Goal: Information Seeking & Learning: Learn about a topic

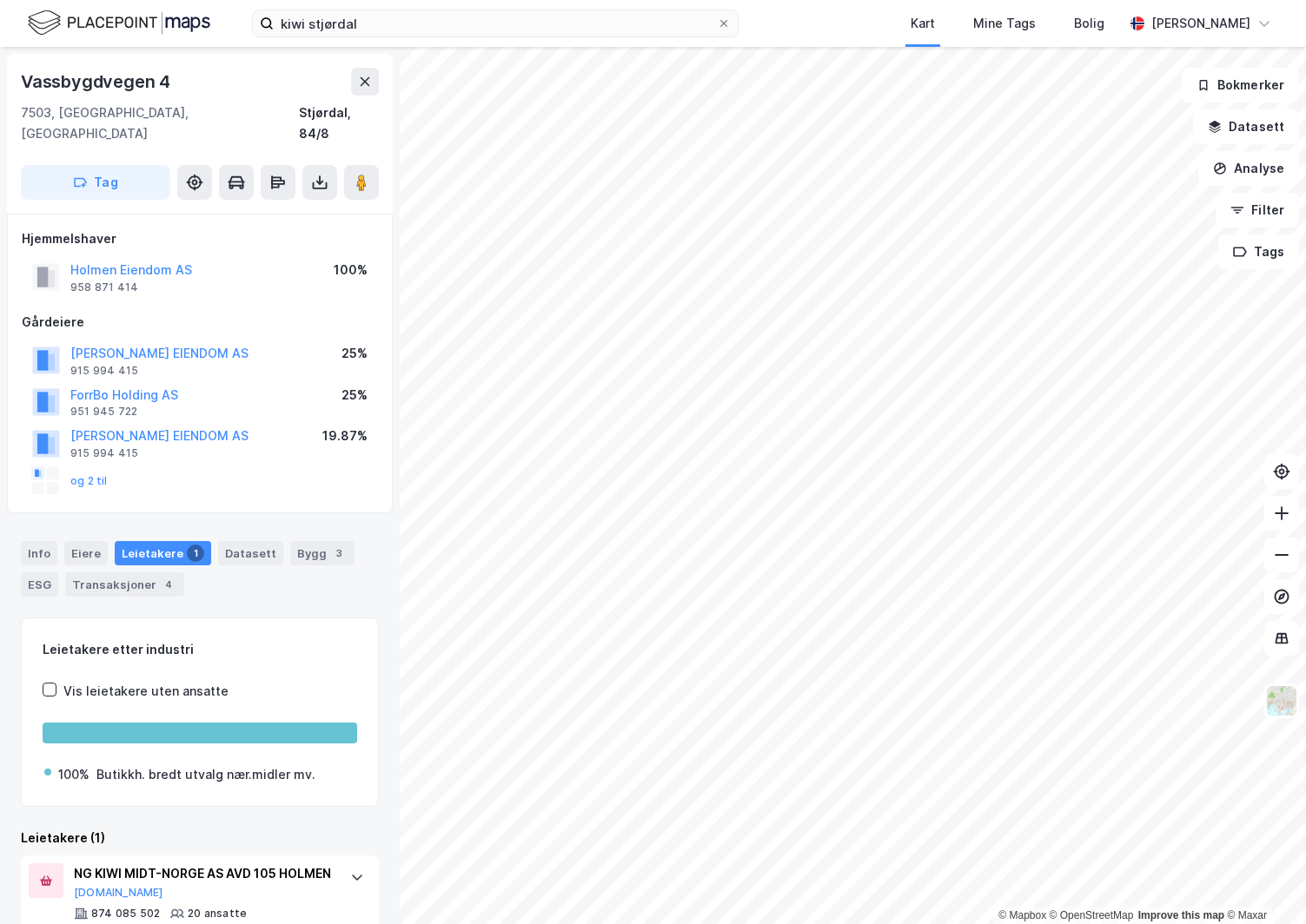
click at [47, 29] on img at bounding box center [119, 23] width 182 height 30
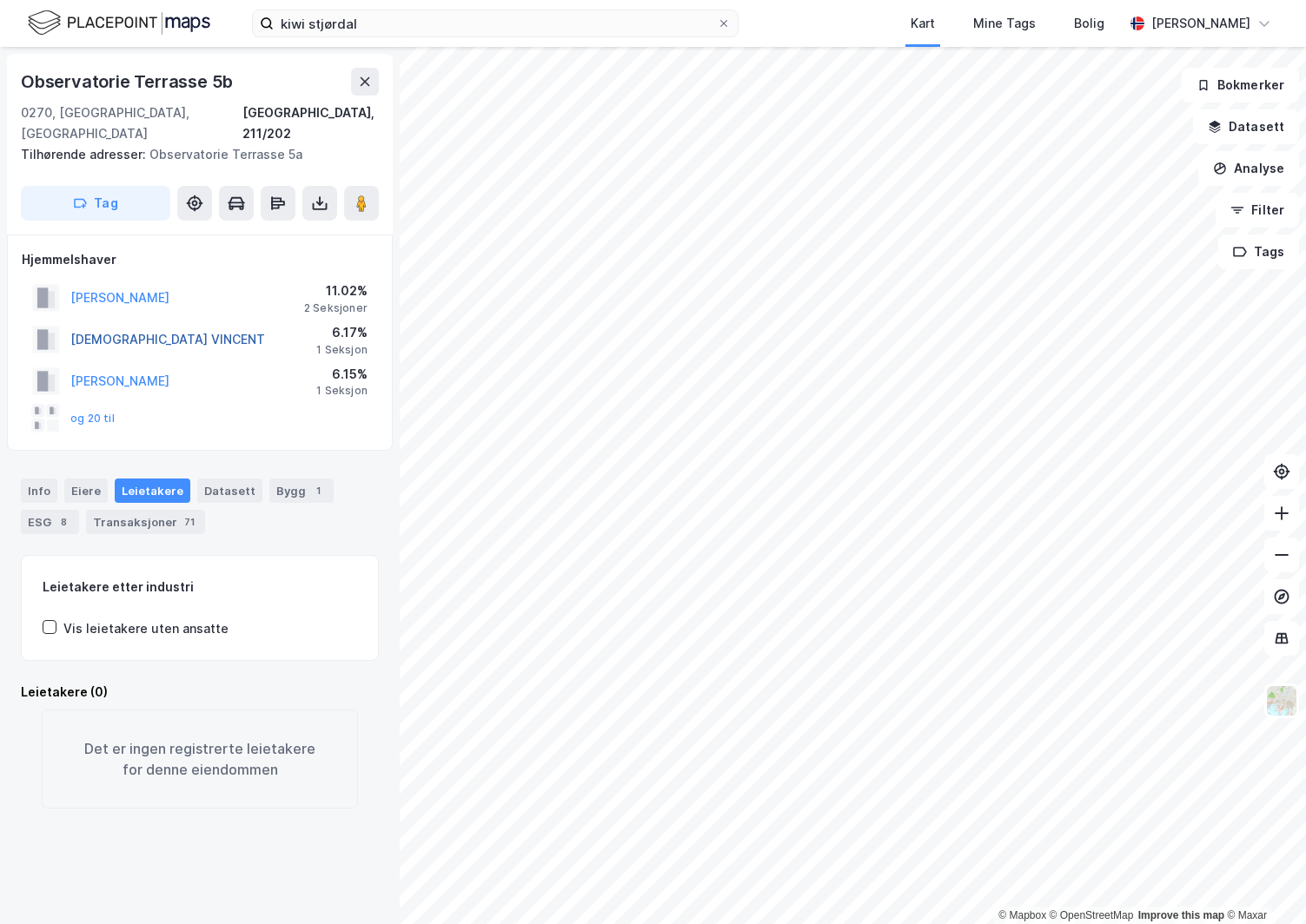
click at [0, 0] on button "[DEMOGRAPHIC_DATA] VINCENT" at bounding box center [0, 0] width 0 height 0
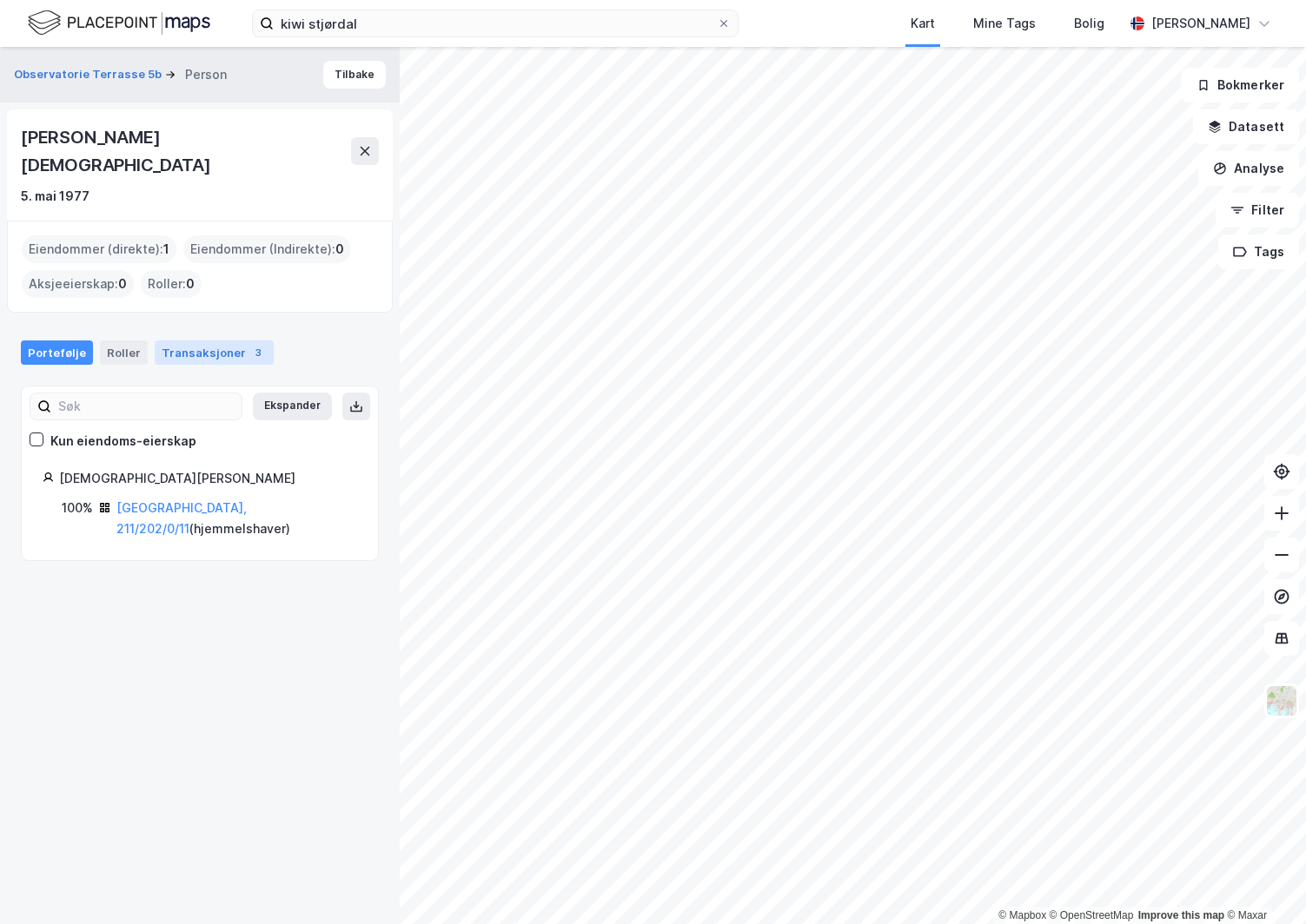
click at [233, 341] on div "Transaksjoner 3" at bounding box center [213, 353] width 119 height 24
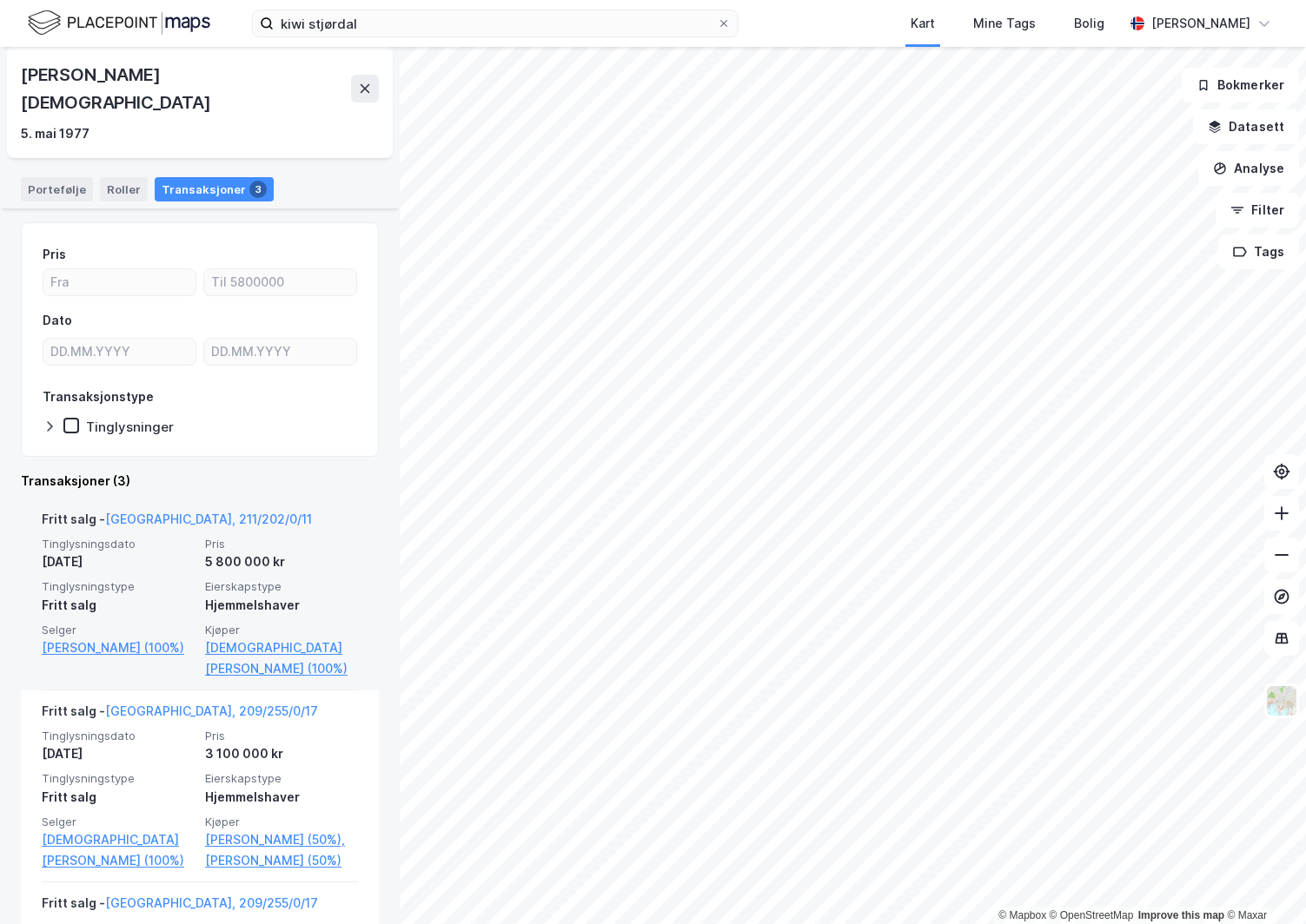
scroll to position [260, 0]
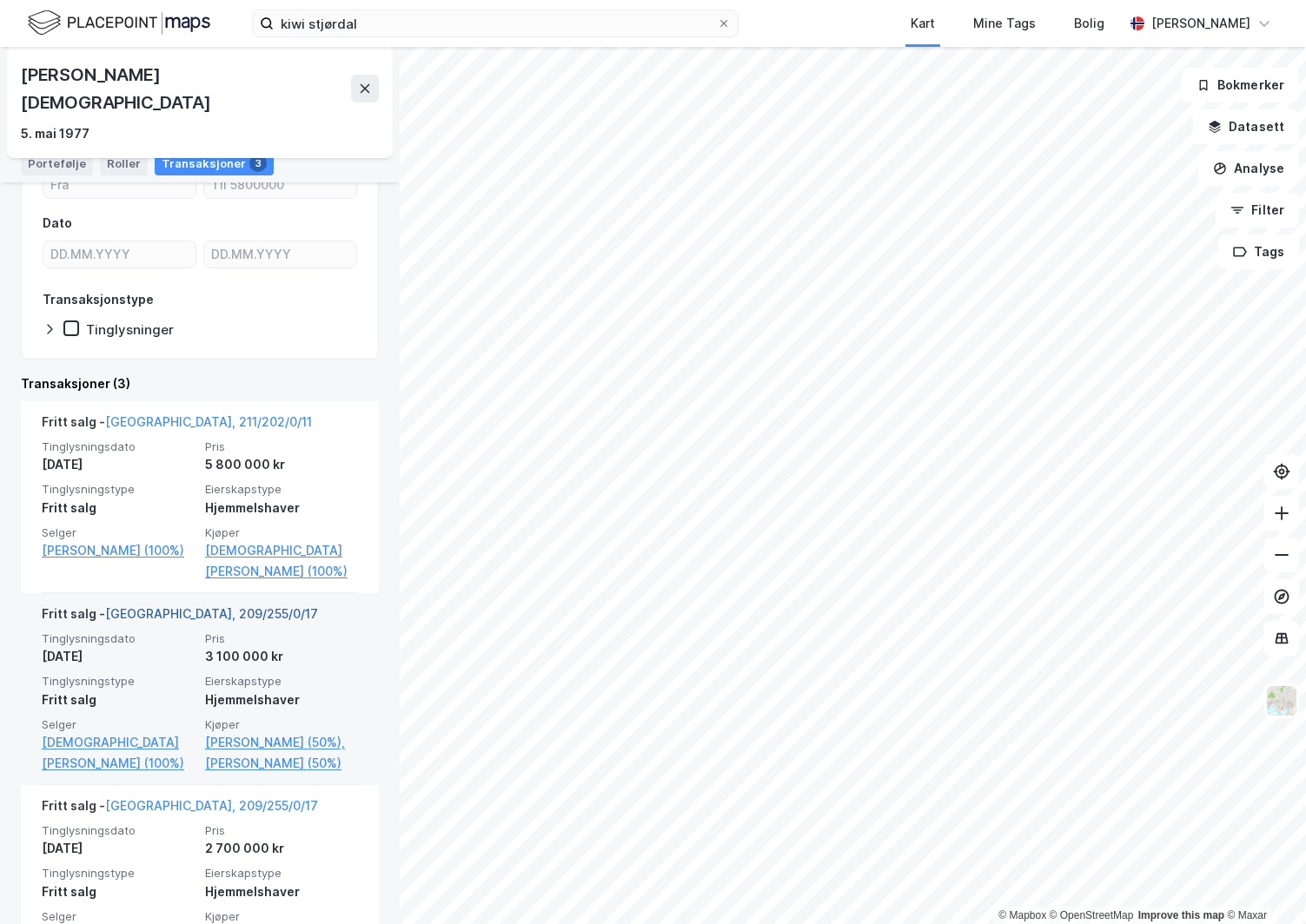
click at [199, 606] on link "[GEOGRAPHIC_DATA], 209/255/0/17" at bounding box center [210, 613] width 212 height 15
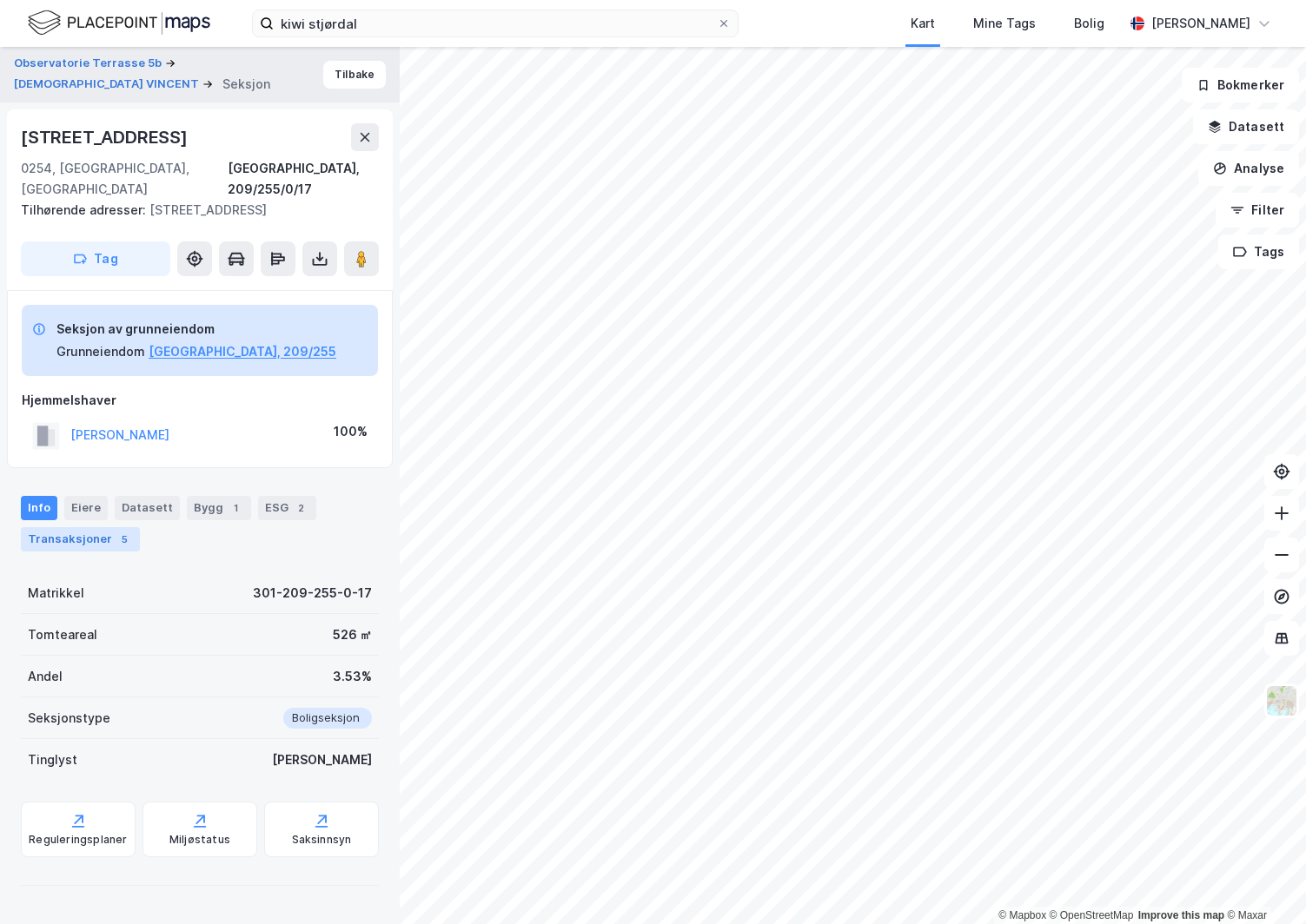
click at [84, 540] on div "Transaksjoner 5" at bounding box center [80, 539] width 119 height 24
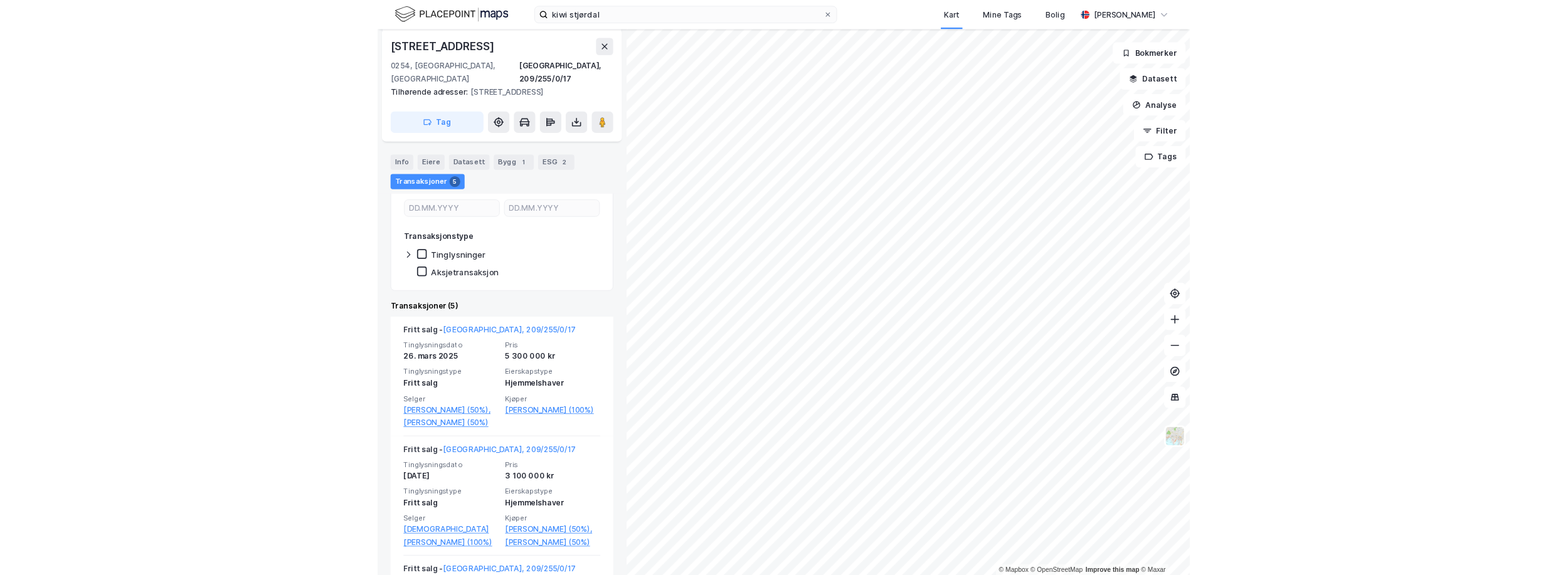
scroll to position [439, 0]
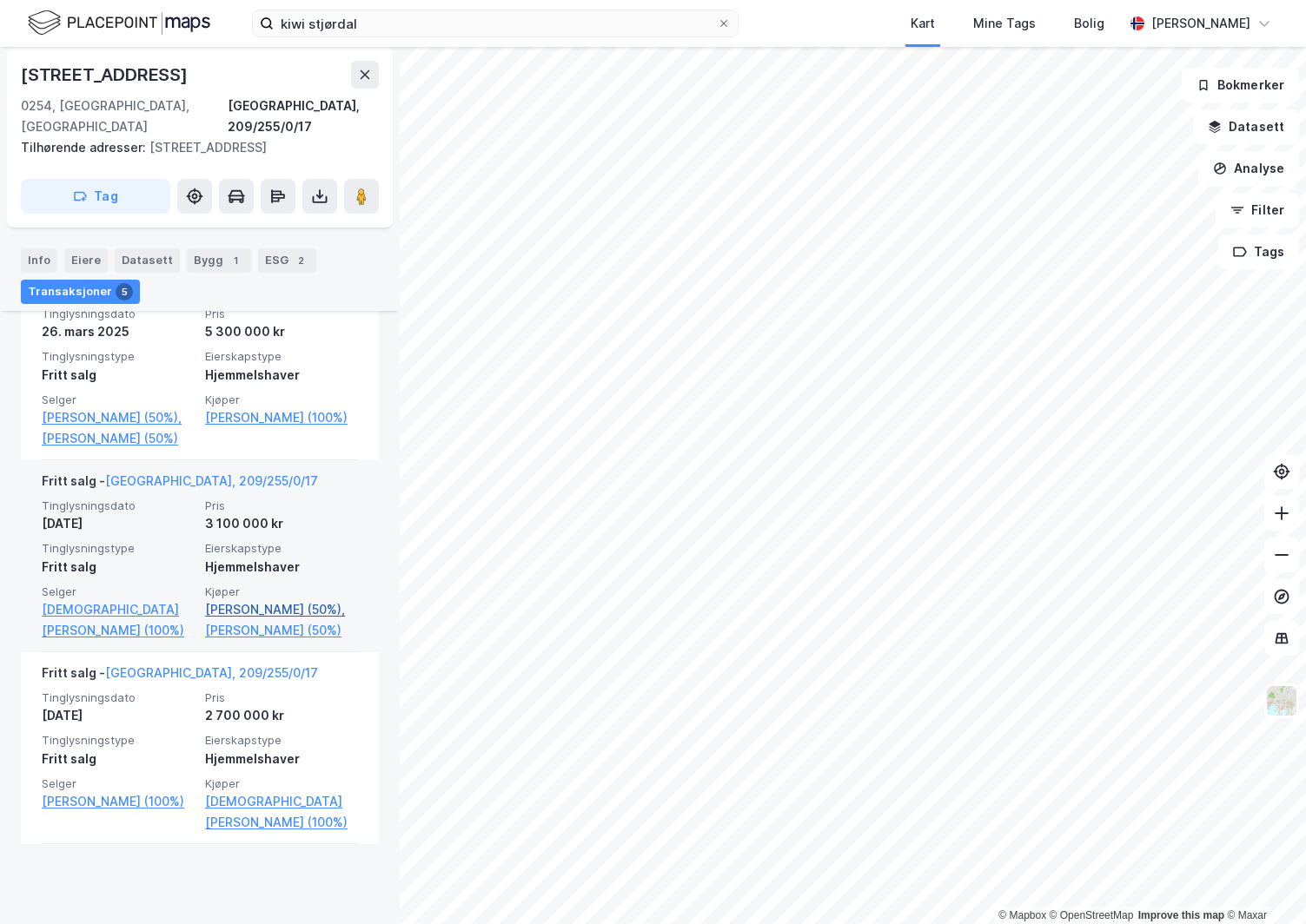
click at [291, 620] on link "[PERSON_NAME] (50%)," at bounding box center [281, 609] width 153 height 21
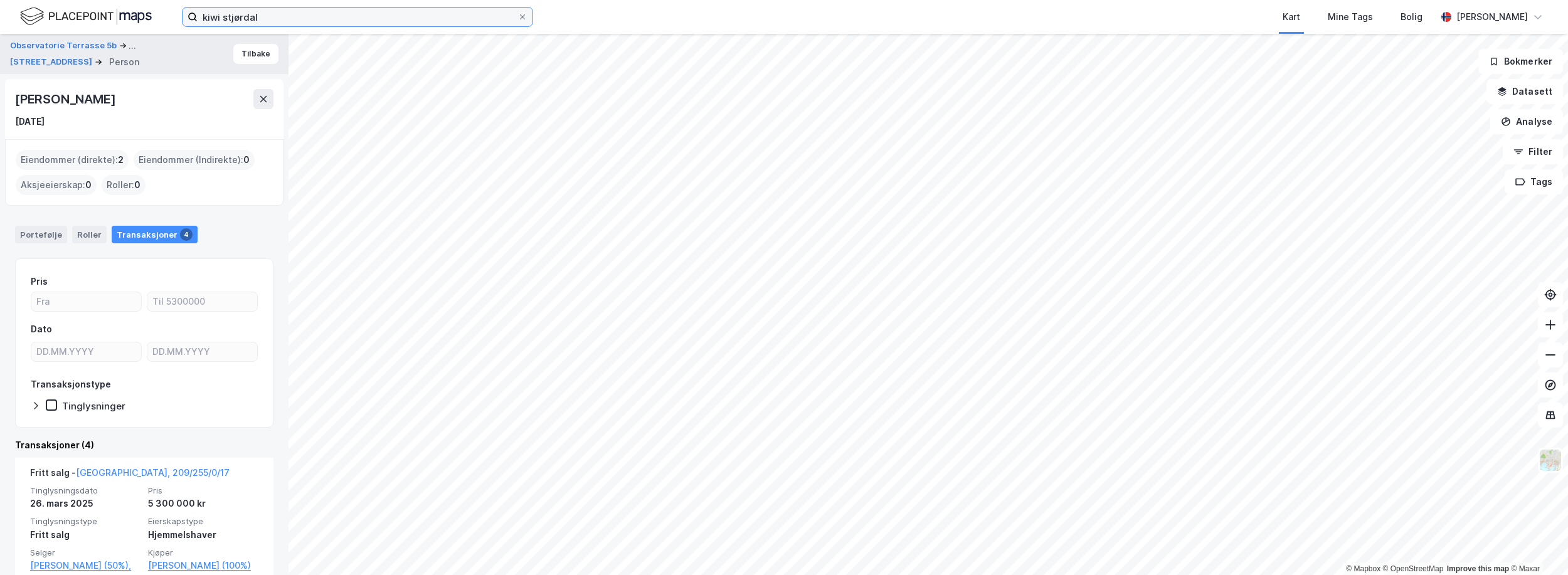
click at [463, 14] on input "kiwi stjørdal" at bounding box center [357, 17] width 320 height 19
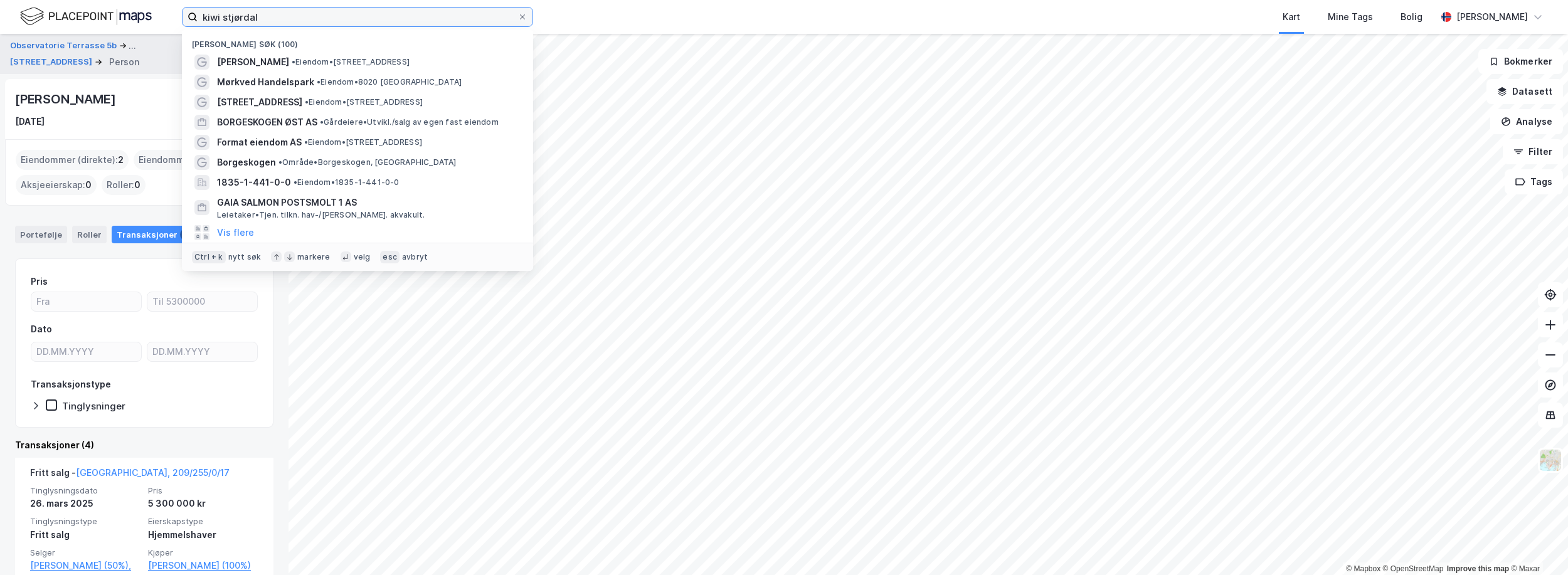
click at [463, 14] on input "kiwi stjørdal" at bounding box center [357, 17] width 320 height 19
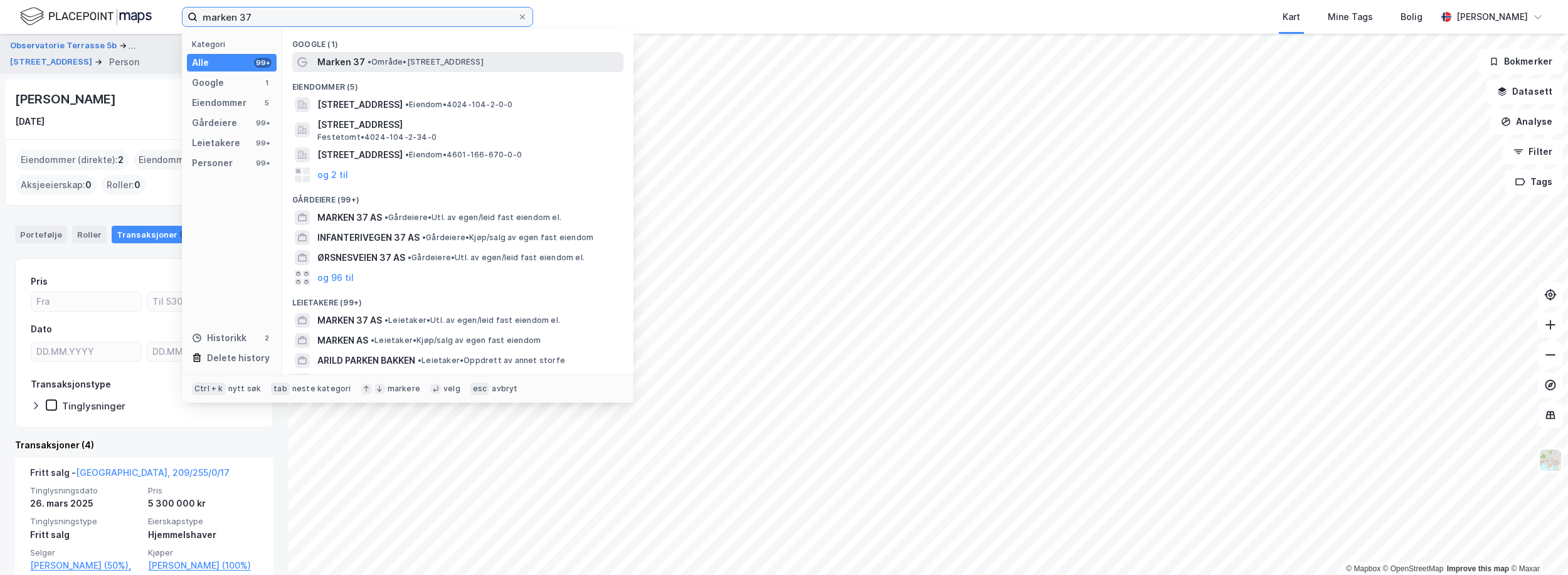
type input "marken 37"
click at [392, 65] on span "• Område • [STREET_ADDRESS]" at bounding box center [425, 62] width 116 height 10
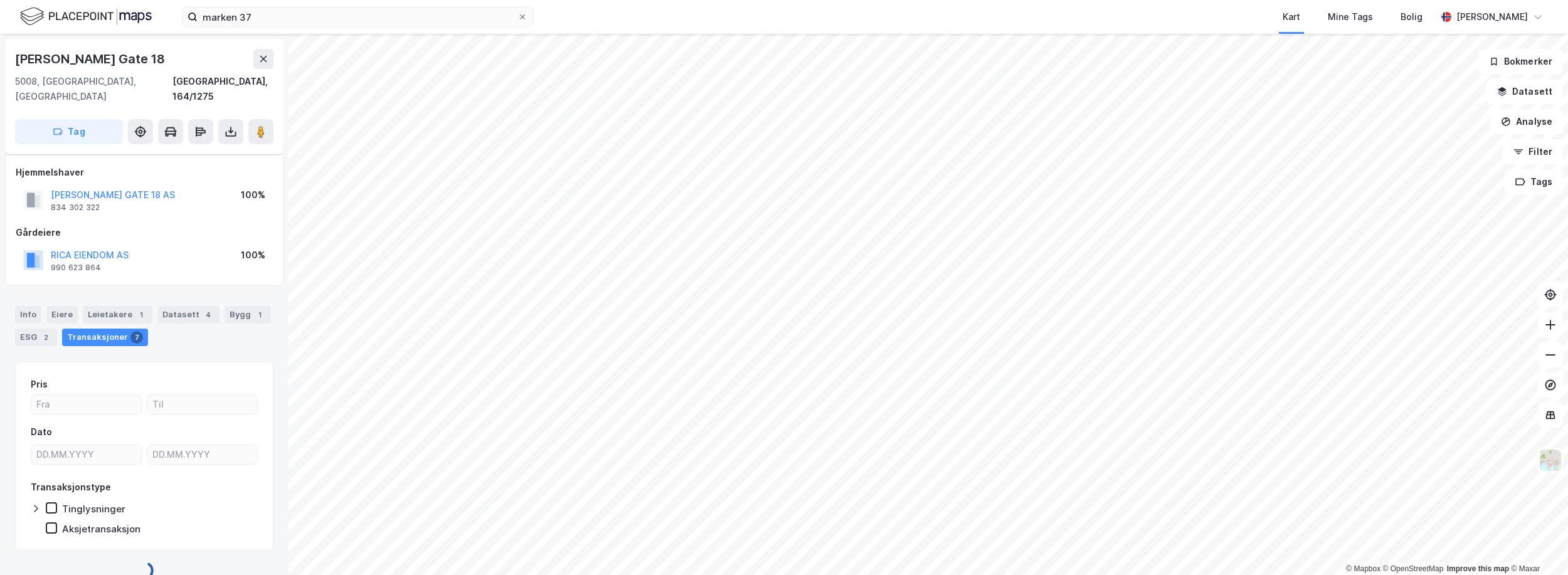
scroll to position [6, 0]
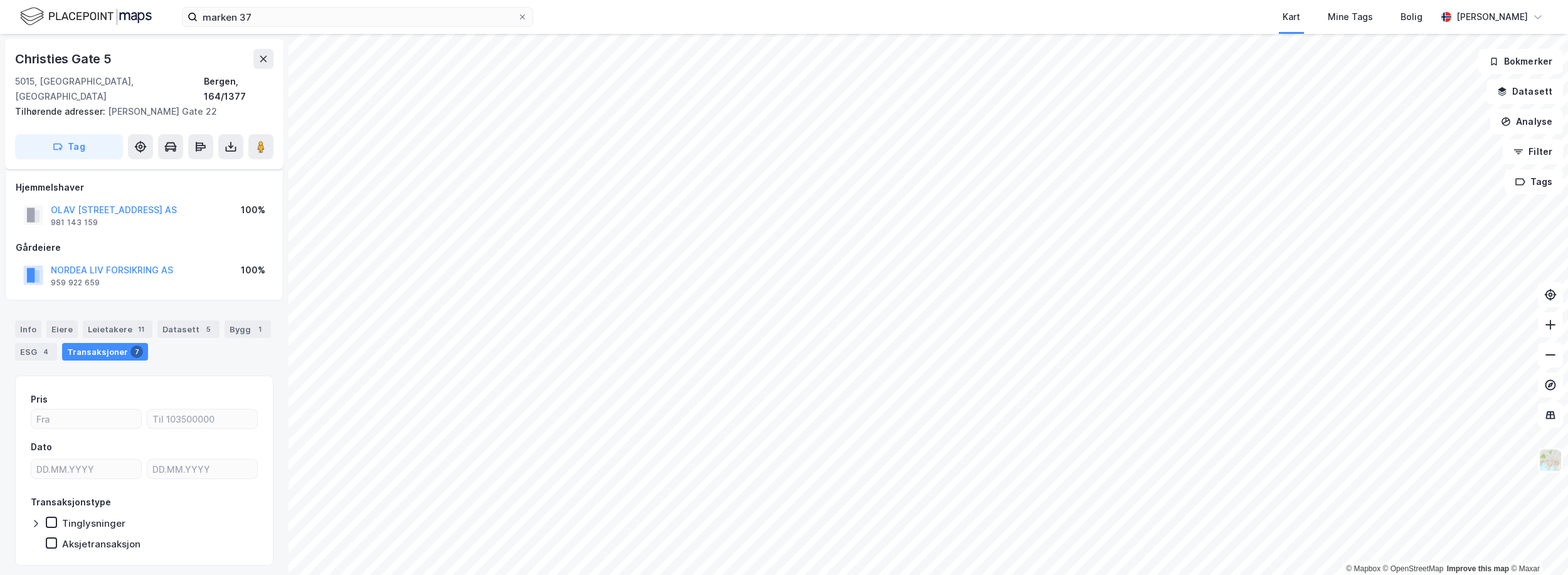
scroll to position [6, 0]
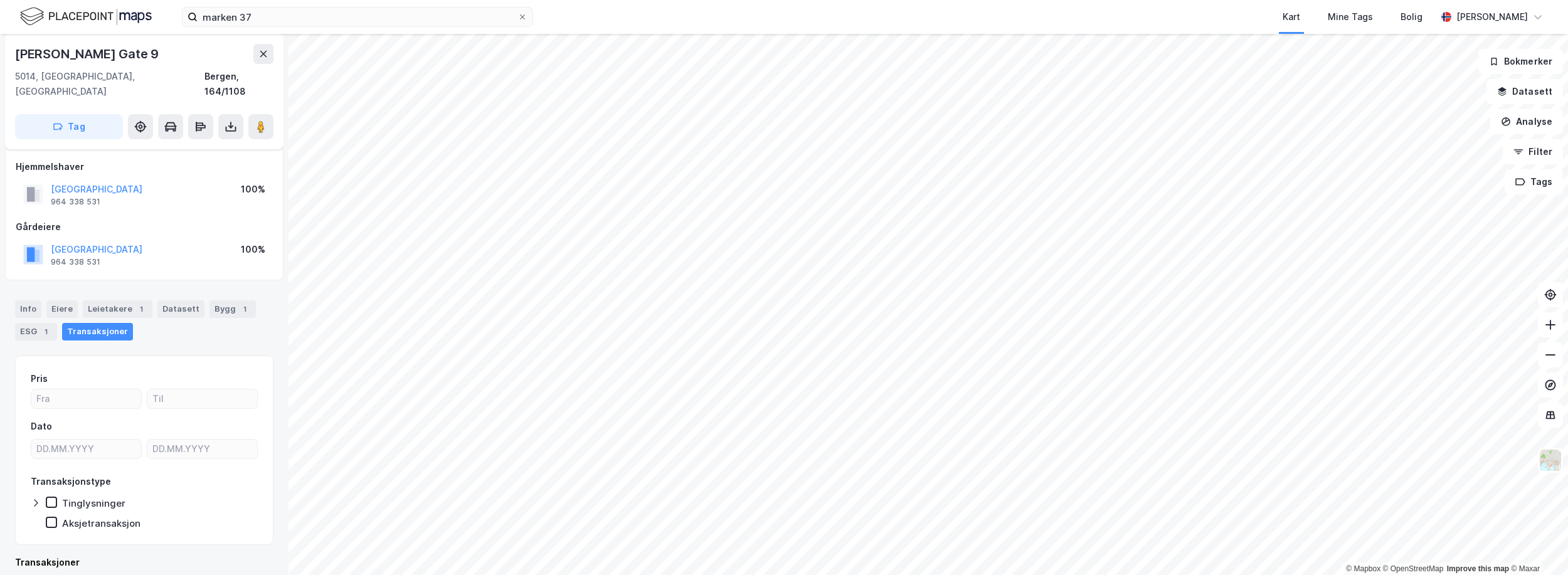
scroll to position [6, 0]
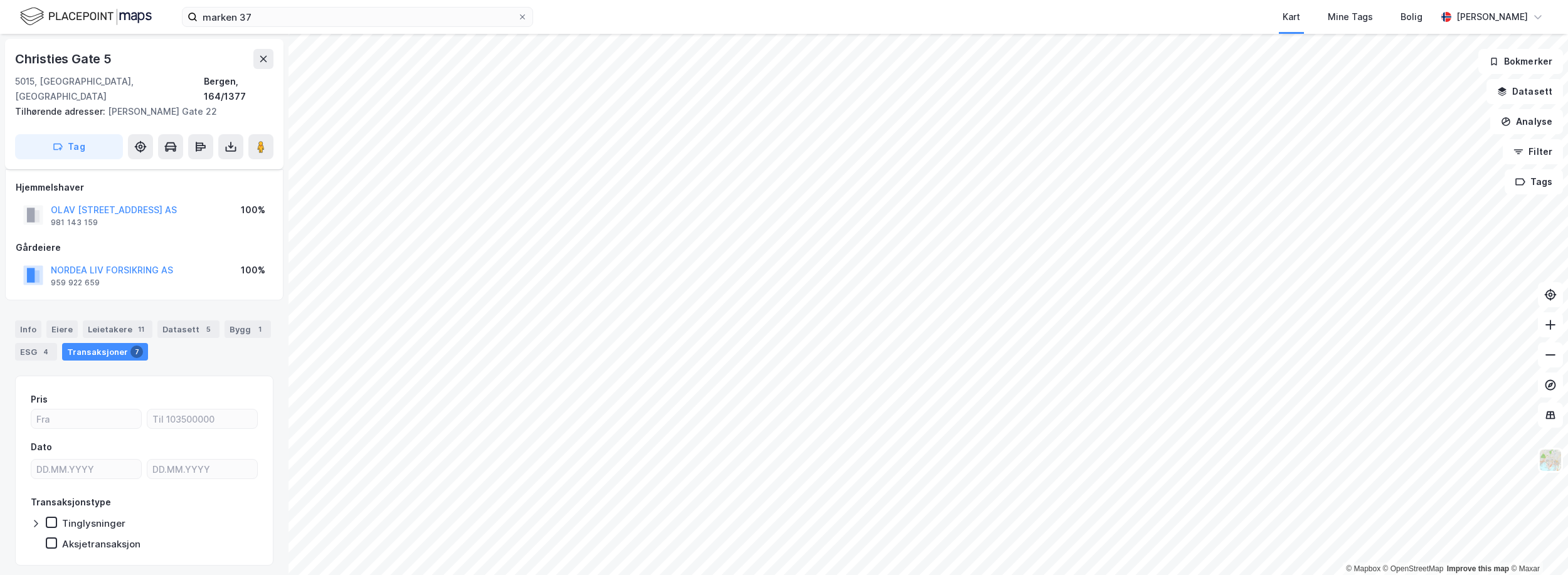
scroll to position [6, 0]
click at [202, 317] on div "5" at bounding box center [208, 323] width 12 height 12
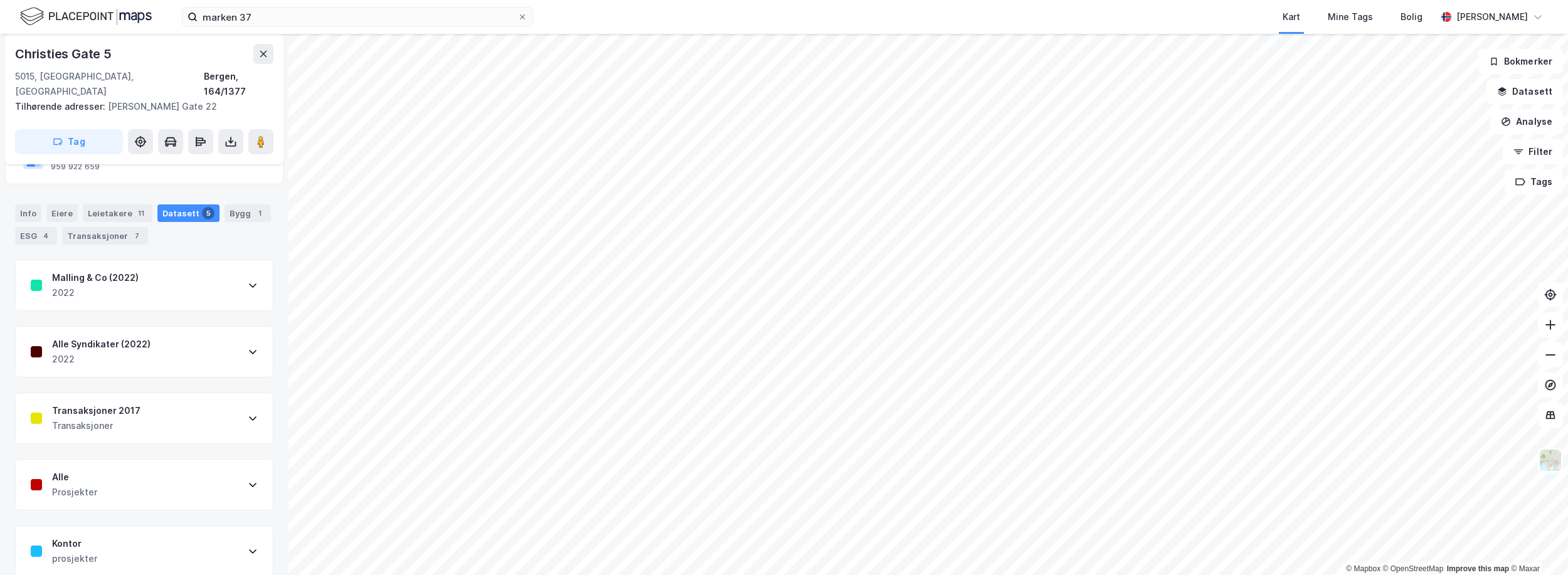
scroll to position [118, 0]
click at [179, 541] on div "Kontor prosjekter" at bounding box center [144, 549] width 257 height 50
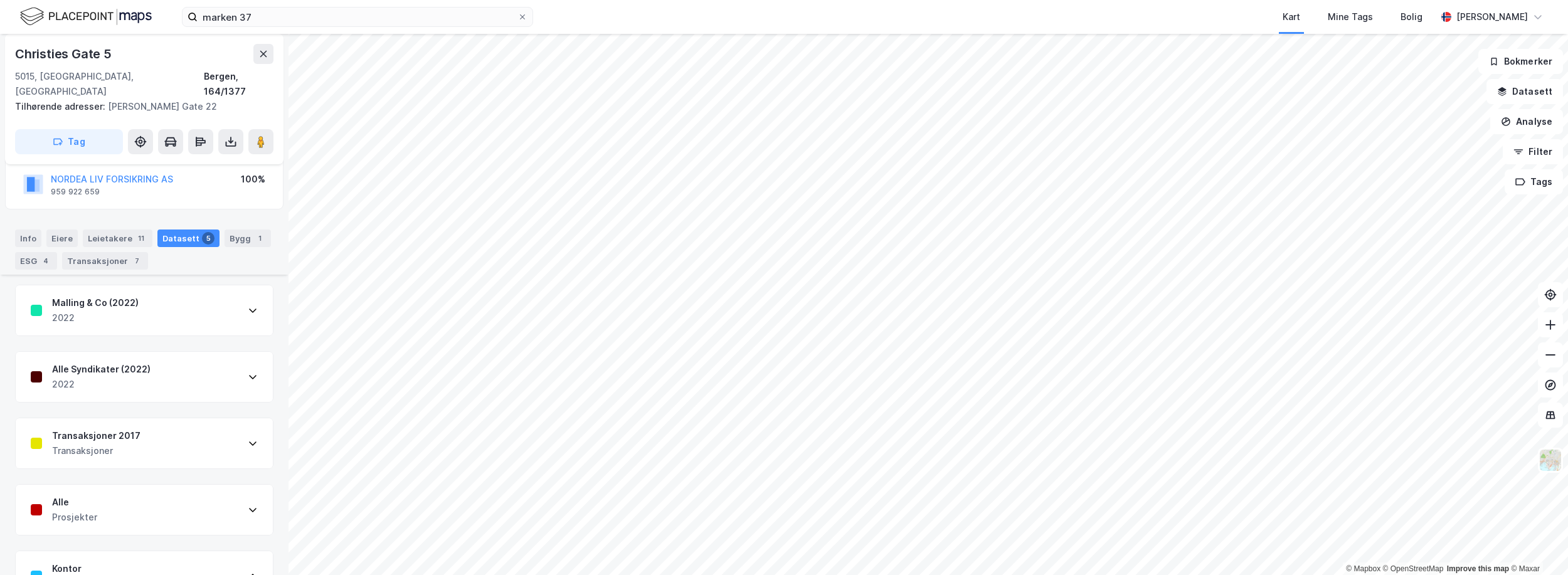
scroll to position [0, 0]
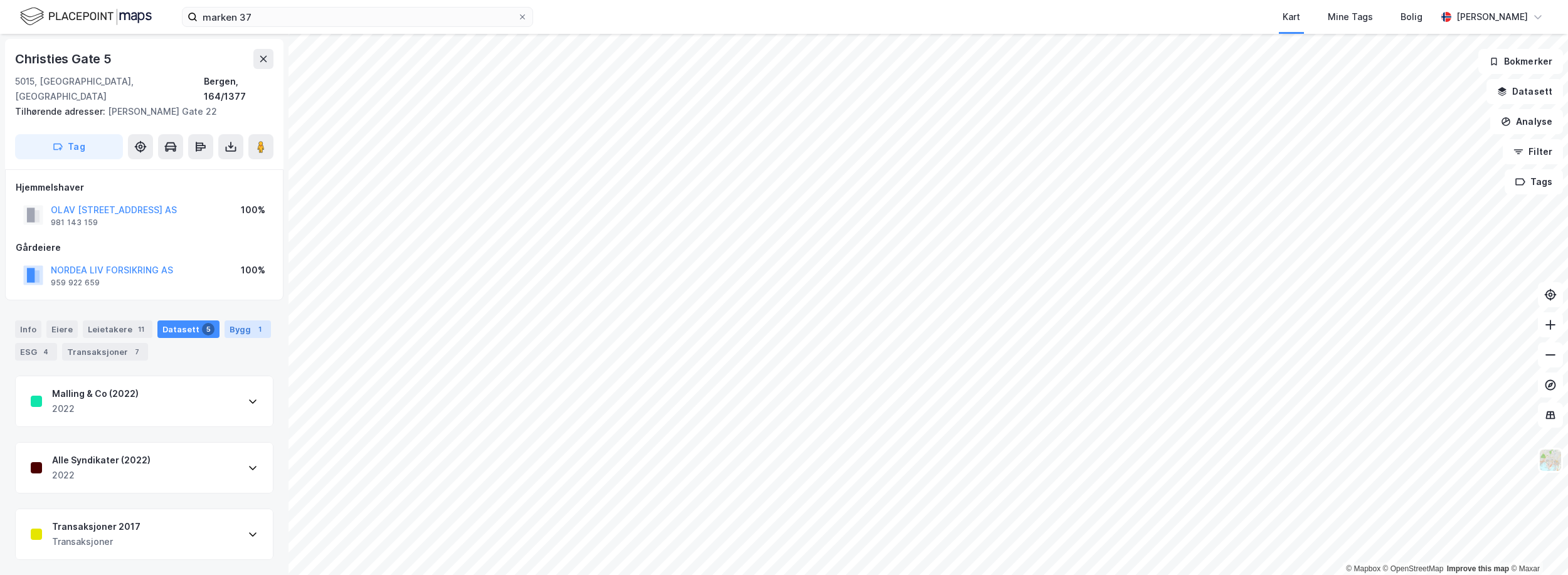
click at [230, 320] on div "Bygg 1" at bounding box center [248, 329] width 46 height 17
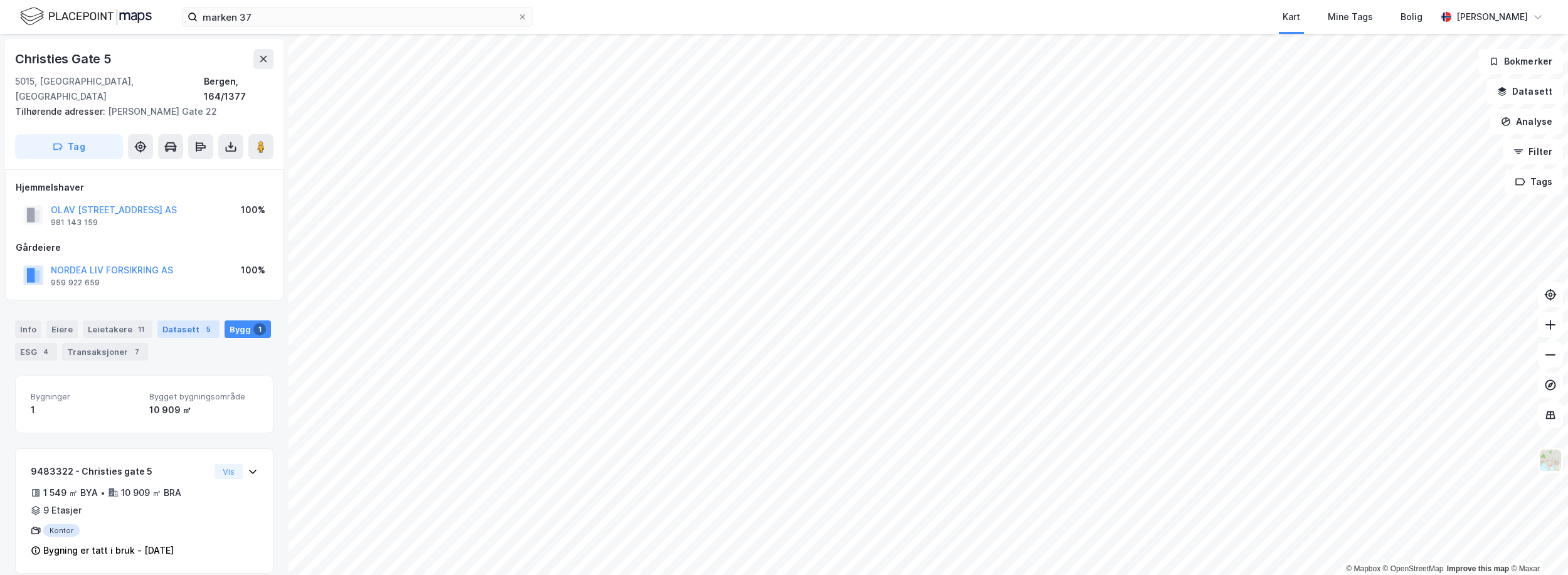
click at [187, 320] on div "Datasett 5" at bounding box center [189, 329] width 62 height 17
